Goal: Information Seeking & Learning: Learn about a topic

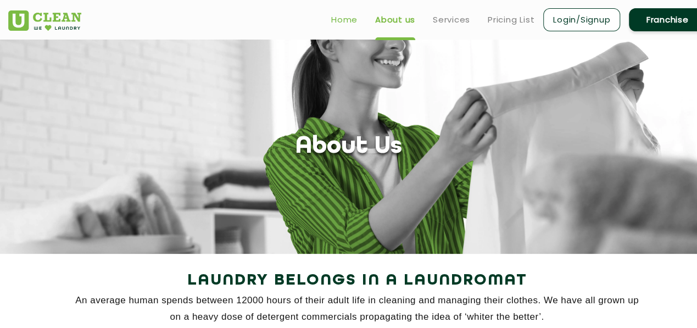
click at [342, 21] on link "Home" at bounding box center [344, 19] width 26 height 13
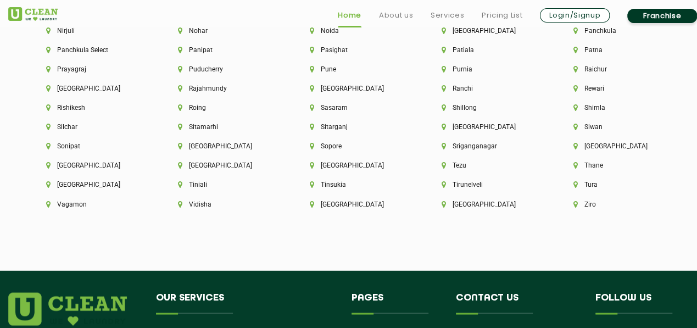
scroll to position [2945, 0]
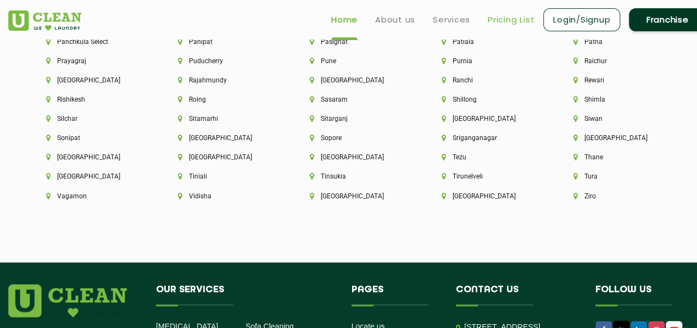
click at [501, 17] on link "Pricing List" at bounding box center [511, 19] width 47 height 13
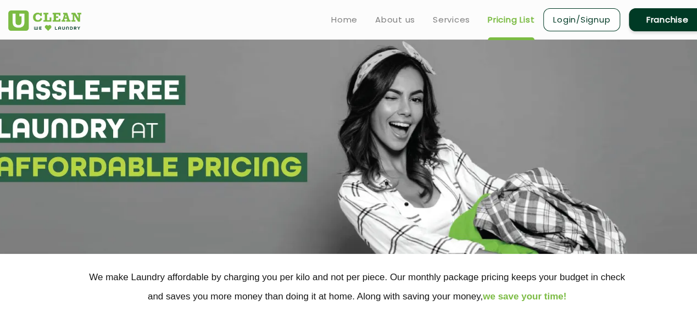
select select "0"
click at [448, 18] on link "Services" at bounding box center [451, 19] width 37 height 13
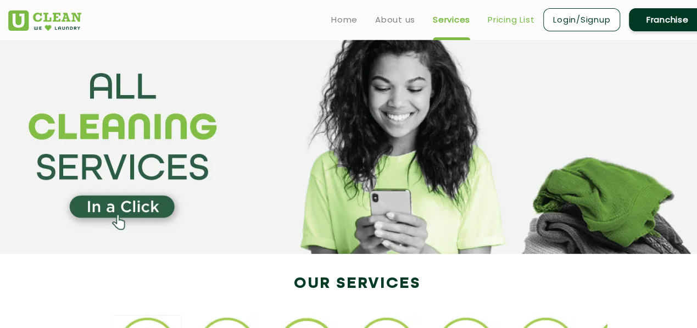
click at [494, 17] on link "Pricing List" at bounding box center [511, 19] width 47 height 13
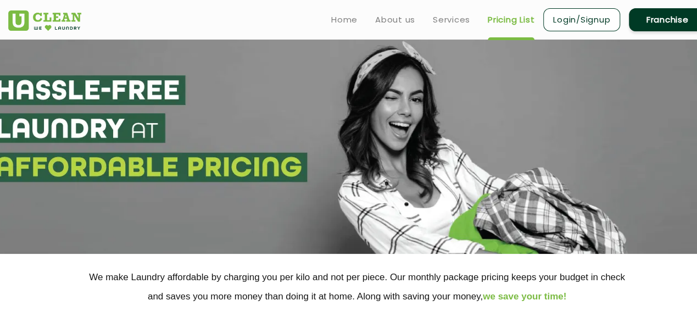
click at [393, 26] on ul "Home About us Services Pricing List Login/Signup Franchise" at bounding box center [515, 20] width 384 height 26
click at [397, 20] on link "About us" at bounding box center [395, 19] width 40 height 13
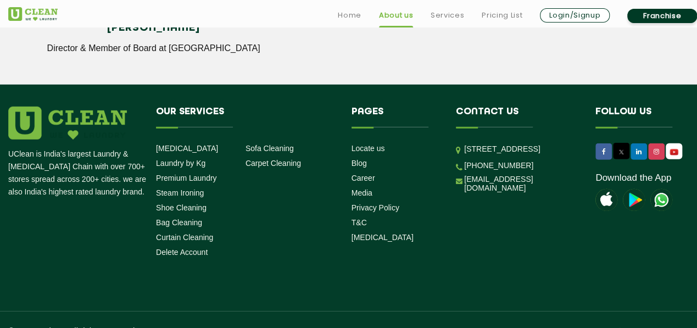
scroll to position [1610, 0]
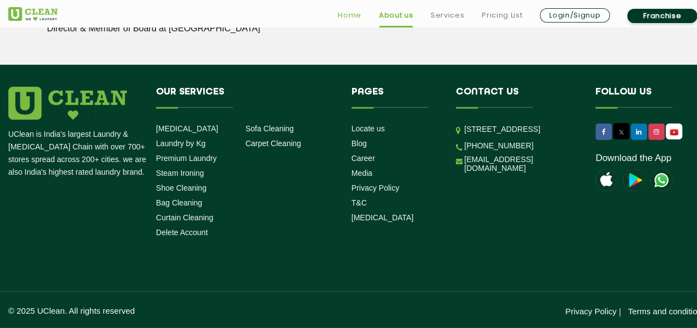
click at [356, 18] on link "Home" at bounding box center [350, 15] width 24 height 13
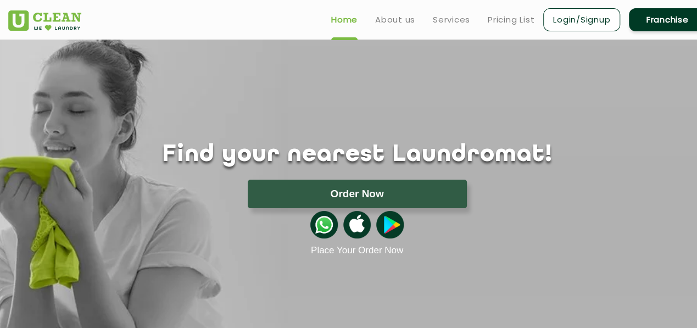
click at [354, 226] on img at bounding box center [356, 224] width 27 height 27
click at [328, 229] on img at bounding box center [323, 224] width 27 height 27
click at [608, 233] on div at bounding box center [357, 224] width 714 height 33
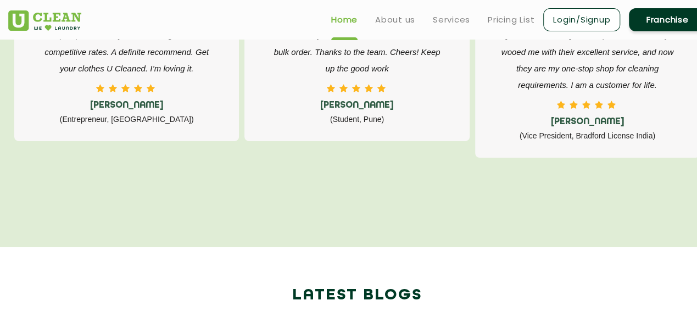
scroll to position [1758, 0]
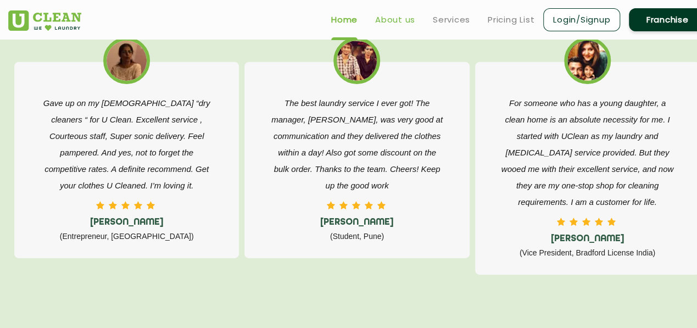
click at [403, 24] on link "About us" at bounding box center [395, 19] width 40 height 13
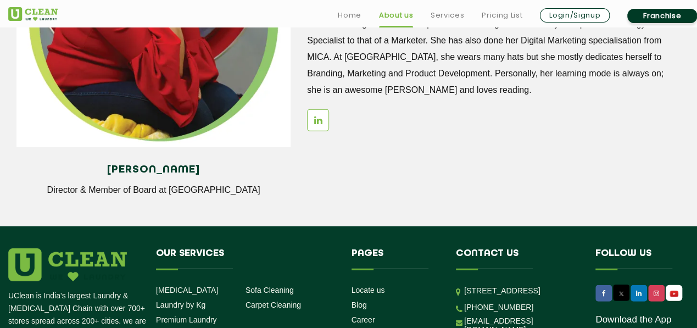
scroll to position [1610, 0]
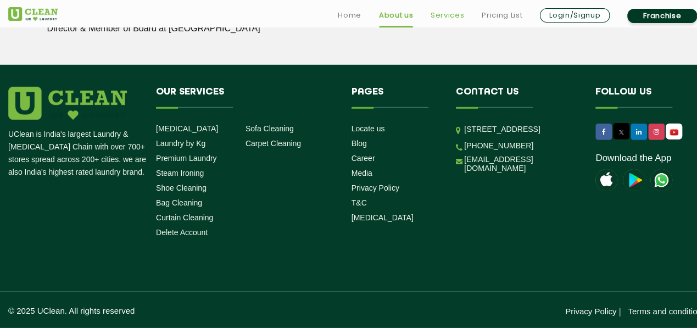
click at [453, 14] on link "Services" at bounding box center [448, 15] width 34 height 13
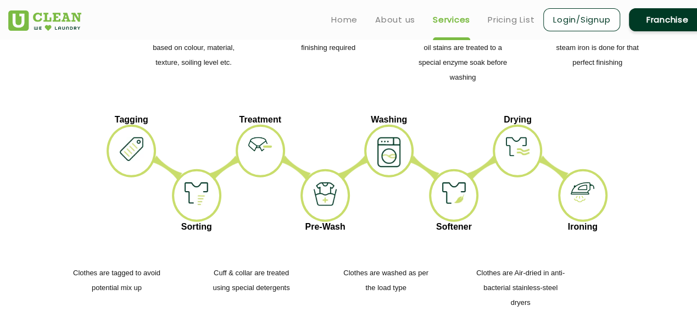
scroll to position [1275, 0]
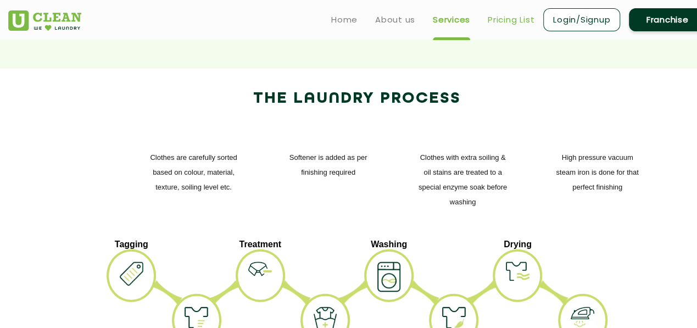
click at [504, 20] on link "Pricing List" at bounding box center [511, 19] width 47 height 13
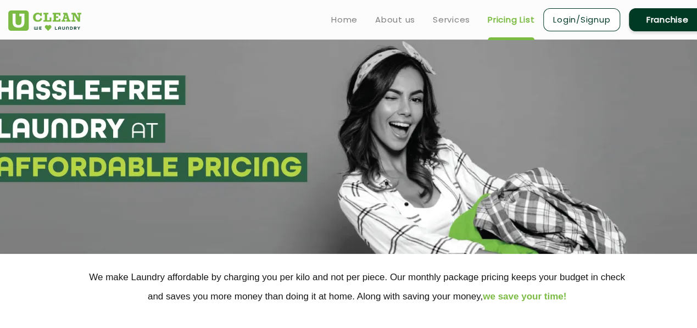
select select "0"
